Goal: Information Seeking & Learning: Learn about a topic

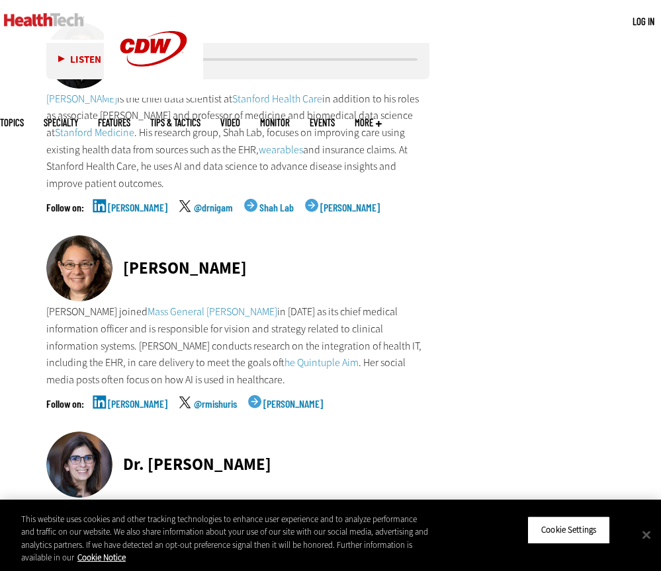
scroll to position [2249, 0]
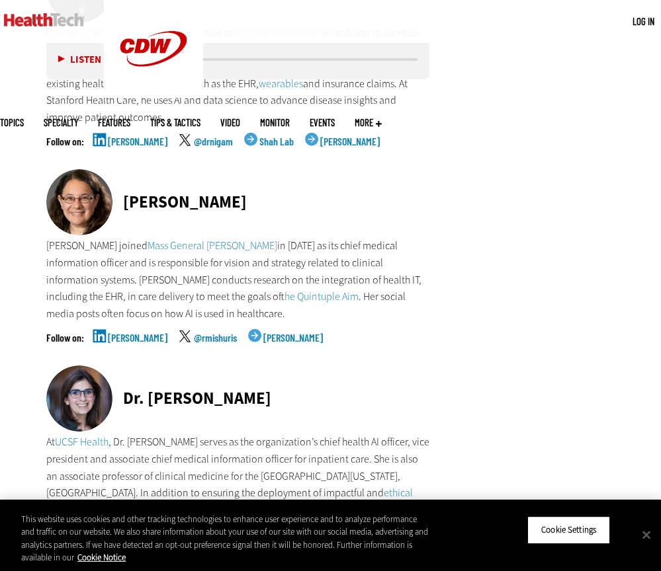
drag, startPoint x: 123, startPoint y: 173, endPoint x: 381, endPoint y: 318, distance: 295.8
click at [381, 318] on div "Dr. Rebecca Mishuris Dr. Rebecca Mishuris joined Mass General Brigham in 2023 a…" at bounding box center [237, 267] width 383 height 196
click at [378, 333] on div "Rebecca M. @rmishuris Rebecca Mishuris" at bounding box center [237, 349] width 383 height 33
drag, startPoint x: 358, startPoint y: 307, endPoint x: 40, endPoint y: 168, distance: 347.1
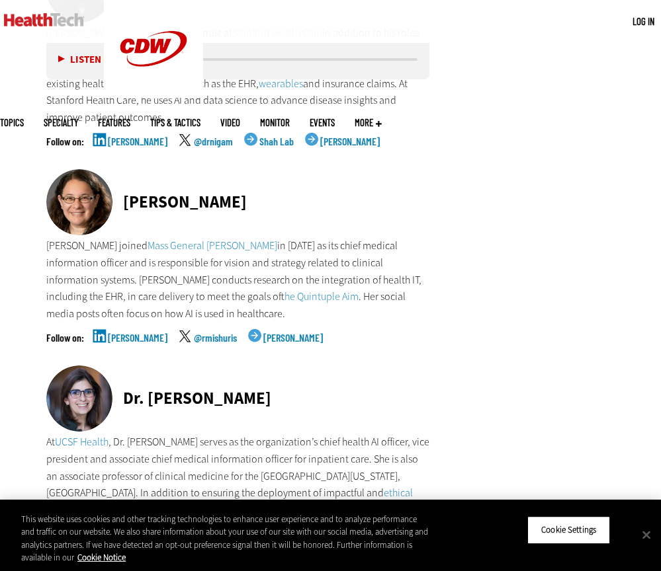
copy div "Dr. Rebecca Mishuris Dr. Rebecca Mishuris joined Mass General Brigham in 2023 a…"
click at [284, 290] on link "the Quintuple Aim" at bounding box center [321, 297] width 74 height 14
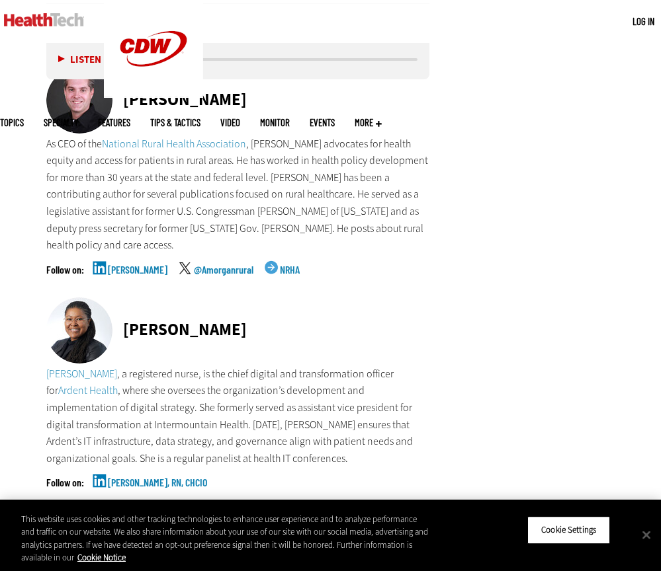
scroll to position [5622, 0]
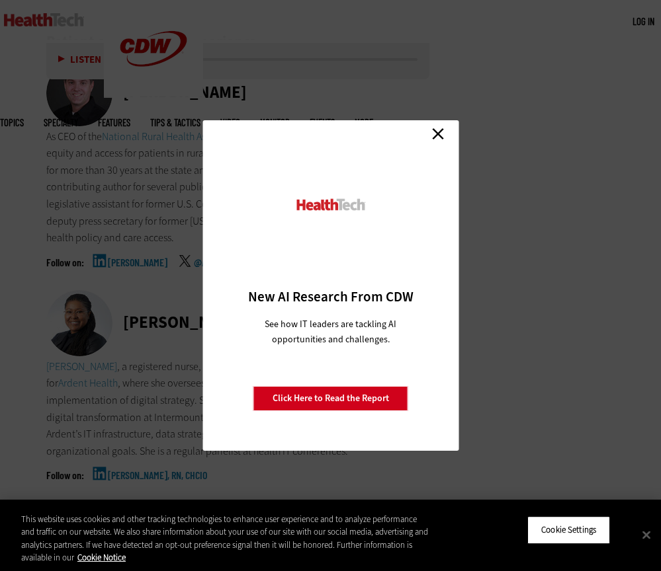
click at [440, 131] on link "Close" at bounding box center [438, 134] width 20 height 20
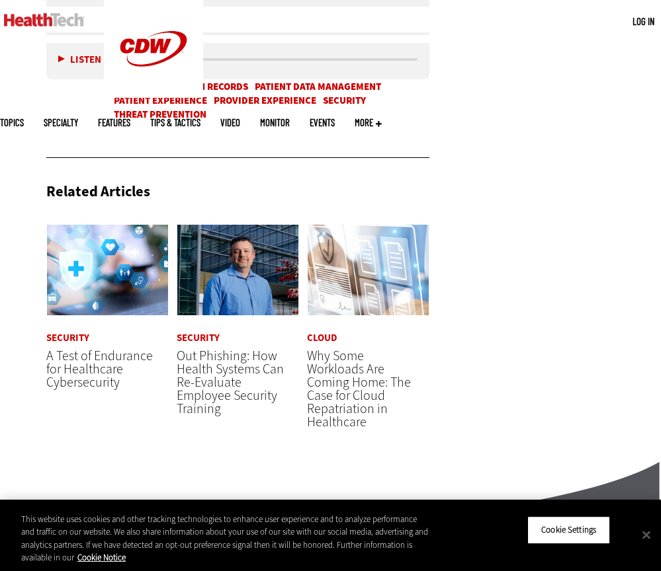
scroll to position [8400, 0]
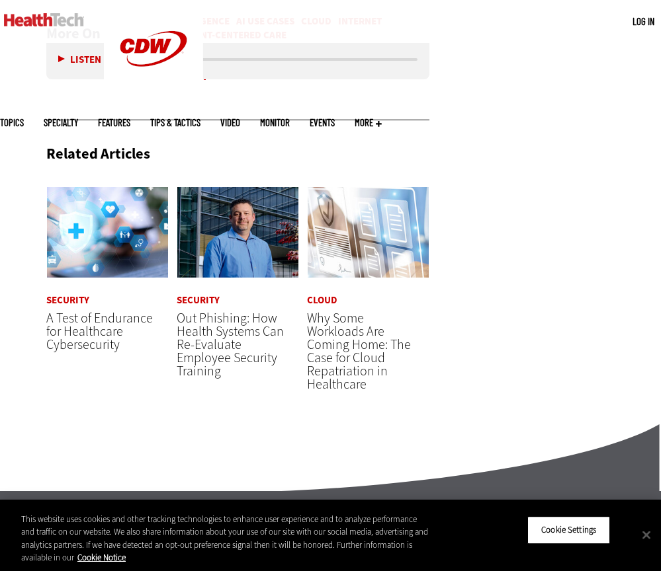
click at [64, 310] on span "A Test of Endurance for Healthcare Cybersecurity" at bounding box center [99, 332] width 106 height 44
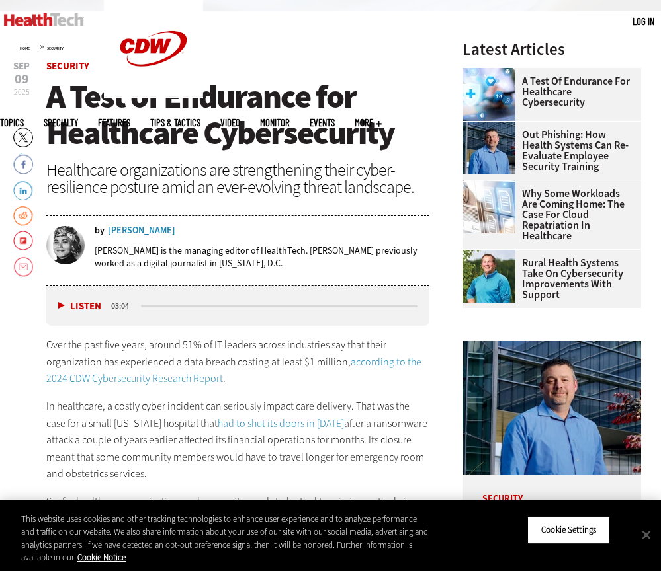
scroll to position [331, 0]
